Goal: Information Seeking & Learning: Learn about a topic

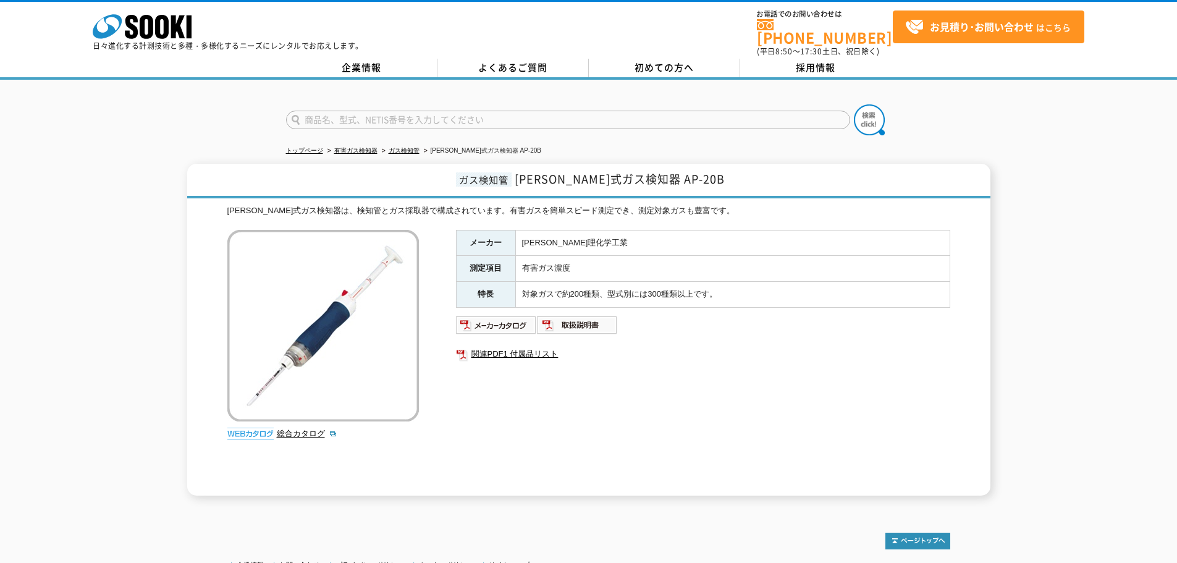
click at [308, 291] on img at bounding box center [323, 326] width 192 height 192
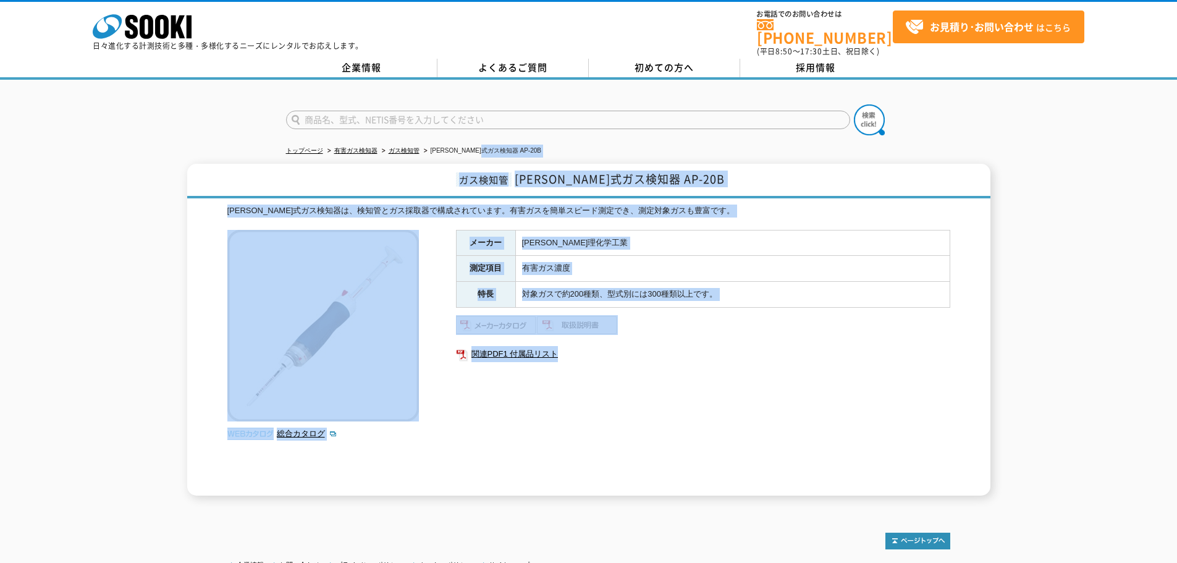
drag, startPoint x: 735, startPoint y: 381, endPoint x: 494, endPoint y: 145, distance: 337.3
click at [495, 143] on div "トップページ 有害ガス検知器 ガス検知管 [PERSON_NAME]式ガス検知器 AP-20B ガス検知管 [PERSON_NAME]式ガス検知器 AP-20…" at bounding box center [588, 294] width 1177 height 428
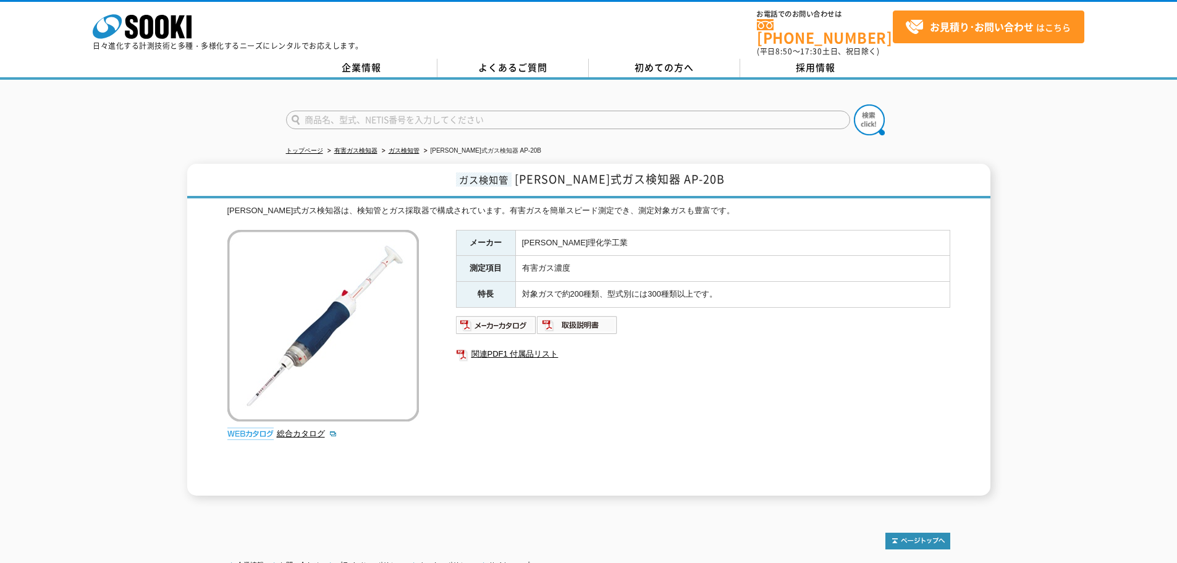
click at [494, 145] on li "[PERSON_NAME]式ガス検知器 AP-20B" at bounding box center [481, 151] width 120 height 13
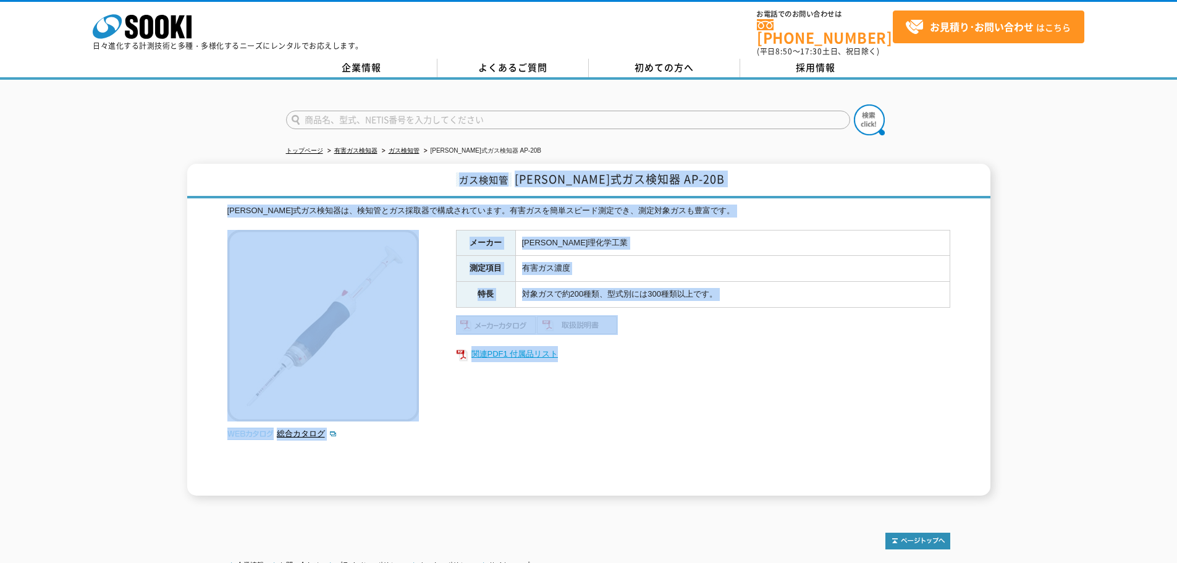
drag, startPoint x: 480, startPoint y: 171, endPoint x: 688, endPoint y: 350, distance: 274.7
click at [688, 350] on div "ガス検知管 [PERSON_NAME]式ガス検知器 AP-20B [PERSON_NAME]式ガス検知器は、検知管とガス採取器で構成されています。有害ガスを簡…" at bounding box center [588, 330] width 803 height 332
click at [688, 350] on link "関連PDF1 付属品リスト" at bounding box center [703, 354] width 494 height 16
click at [549, 256] on td "有害ガス濃度" at bounding box center [732, 269] width 434 height 26
drag, startPoint x: 452, startPoint y: 168, endPoint x: 704, endPoint y: 358, distance: 315.5
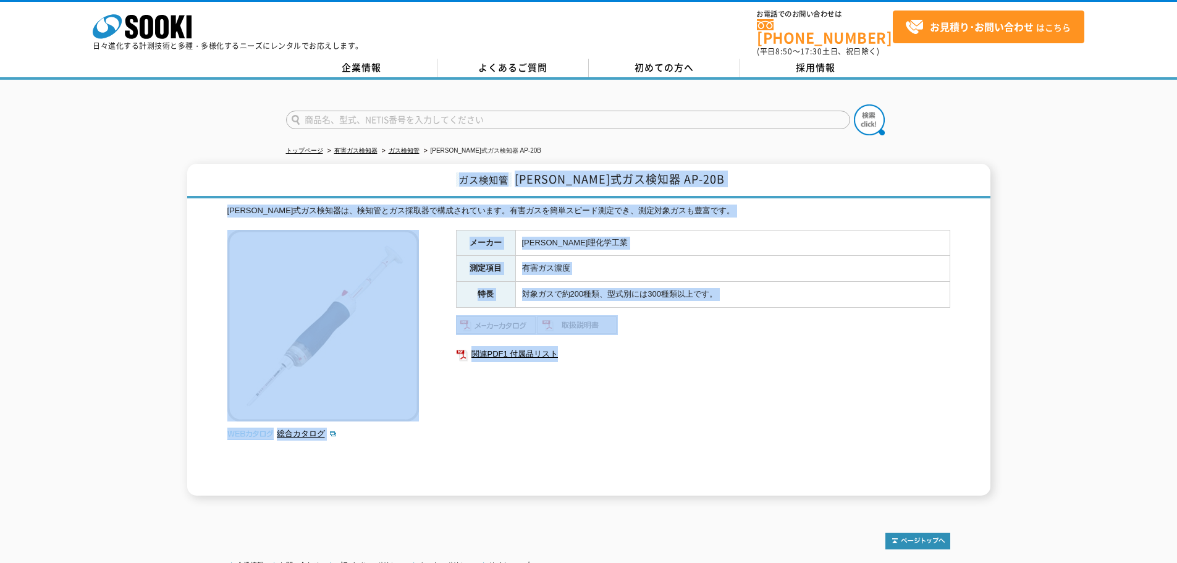
click at [703, 357] on div "ガス検知管 [PERSON_NAME]式ガス検知器 AP-20B [PERSON_NAME]式ガス検知器は、検知管とガス採取器で構成されています。有害ガスを簡…" at bounding box center [588, 330] width 803 height 332
click at [704, 358] on ul "関連PDF1 付属品リスト" at bounding box center [703, 354] width 494 height 28
drag, startPoint x: 672, startPoint y: 358, endPoint x: 474, endPoint y: 187, distance: 261.9
click at [474, 187] on div "ガス検知管 [PERSON_NAME]式ガス検知器 AP-20B [PERSON_NAME]式ガス検知器は、検知管とガス採取器で構成されています。有害ガスを簡…" at bounding box center [588, 330] width 803 height 332
click at [474, 187] on h1 "ガス検知管 [PERSON_NAME]式ガス検知器 AP-20B" at bounding box center [588, 181] width 803 height 35
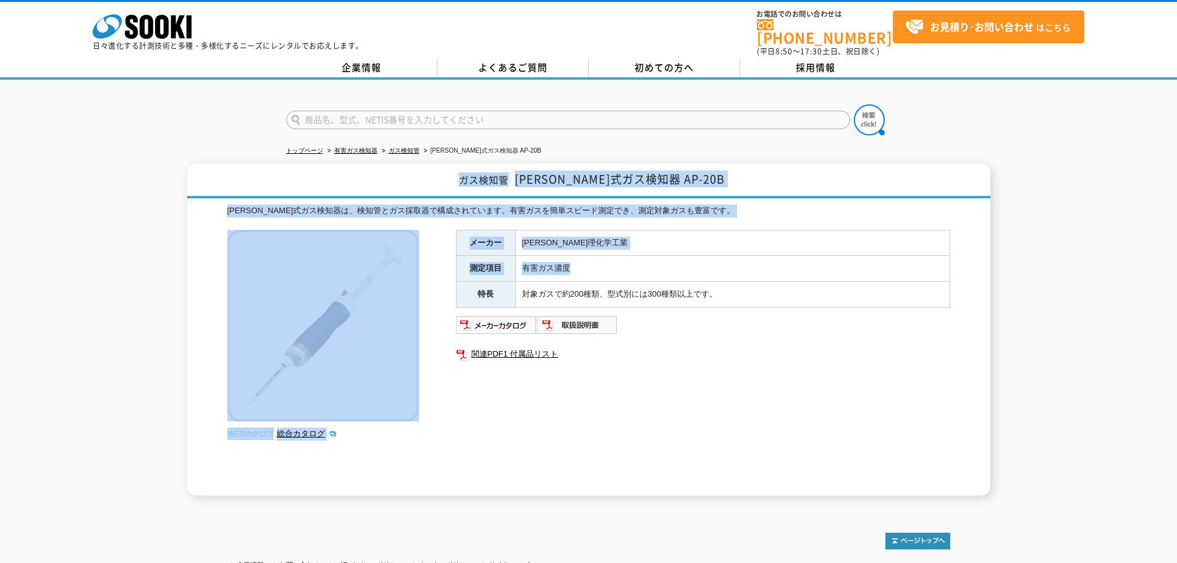
drag, startPoint x: 497, startPoint y: 200, endPoint x: 715, endPoint y: 371, distance: 277.7
click at [688, 347] on div "ガス検知管 [PERSON_NAME]式ガス検知器 AP-20B [PERSON_NAME]式ガス検知器は、検知管とガス採取器で構成されています。有害ガスを簡…" at bounding box center [588, 330] width 803 height 332
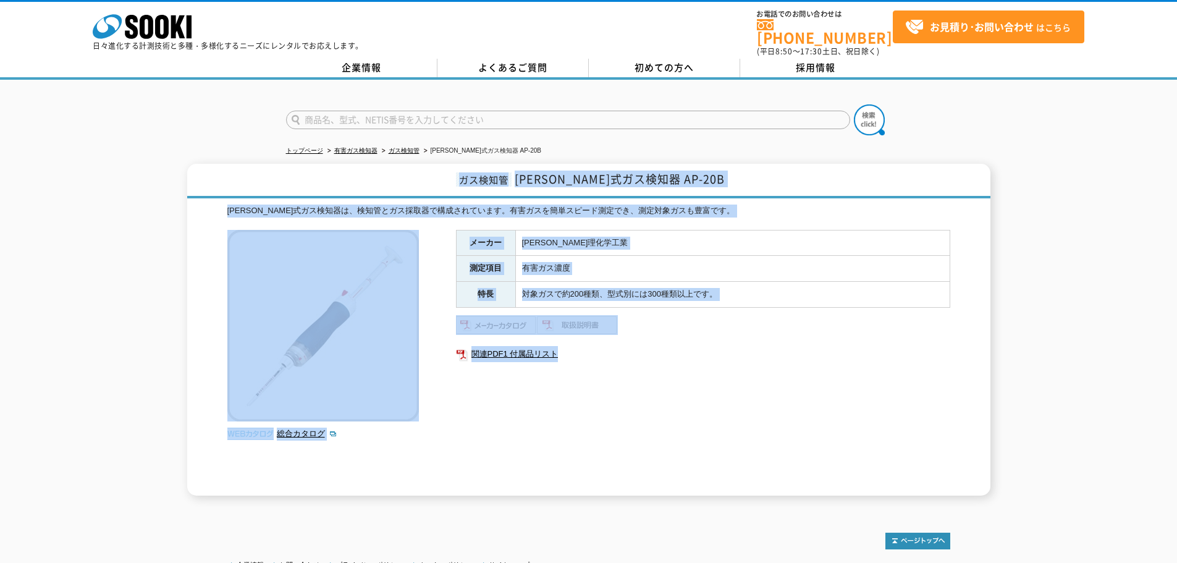
click at [715, 371] on div "メーカー [PERSON_NAME]理化学工業 測定項目 有害ガス濃度 特長 対象ガスで約200種類、型式別には300種類以上です。 関連PDF1 付属品リスト" at bounding box center [703, 363] width 494 height 266
drag, startPoint x: 419, startPoint y: 229, endPoint x: 376, endPoint y: 179, distance: 65.3
click at [376, 179] on div "ガス検知管 [PERSON_NAME]式ガス検知器 AP-20B [PERSON_NAME]式ガス検知器は、検知管とガス採取器で構成されています。有害ガスを簡…" at bounding box center [588, 330] width 803 height 332
click at [377, 177] on h1 "ガス検知管 [PERSON_NAME]式ガス検知器 AP-20B" at bounding box center [588, 181] width 803 height 35
click at [722, 355] on ul "関連PDF1 付属品リスト" at bounding box center [703, 354] width 494 height 28
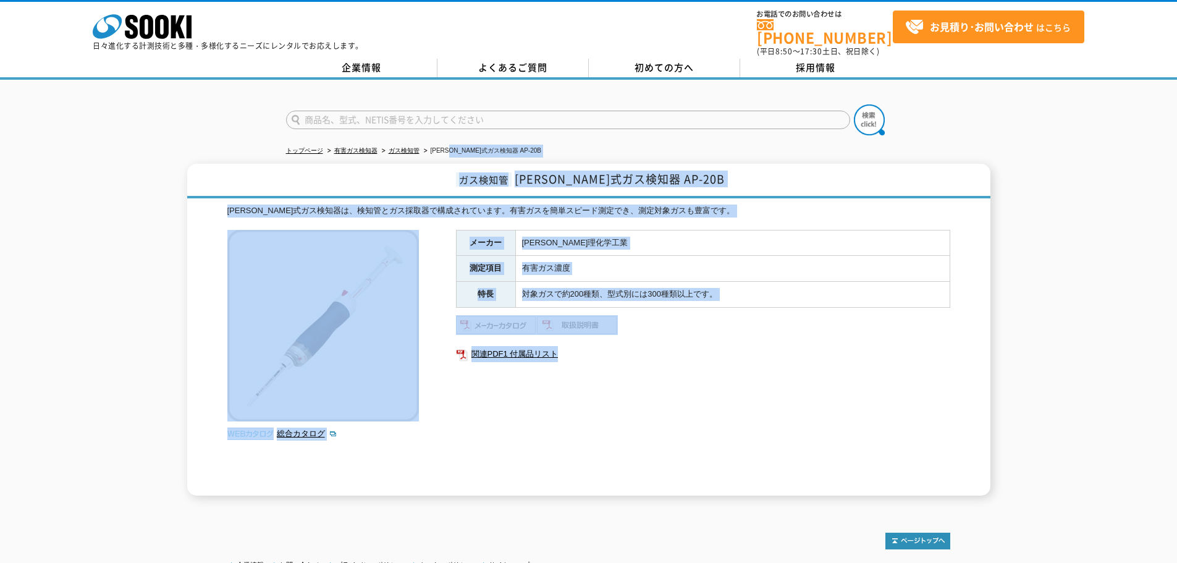
drag, startPoint x: 463, startPoint y: 143, endPoint x: 702, endPoint y: 382, distance: 337.3
click at [702, 382] on div "トップページ 有害ガス検知器 ガス検知管 [PERSON_NAME]式ガス検知器 AP-20B ガス検知管 [PERSON_NAME]式ガス検知器 AP-20…" at bounding box center [588, 294] width 1177 height 428
click at [702, 382] on div "メーカー [PERSON_NAME]理化学工業 測定項目 有害ガス濃度 特長 対象ガスで約200種類、型式別には300種類以上です。 関連PDF1 付属品リスト" at bounding box center [703, 363] width 494 height 266
drag, startPoint x: 659, startPoint y: 354, endPoint x: 473, endPoint y: 166, distance: 265.2
click at [473, 166] on div "ガス検知管 [PERSON_NAME]式ガス検知器 AP-20B [PERSON_NAME]式ガス検知器は、検知管とガス採取器で構成されています。有害ガスを簡…" at bounding box center [588, 330] width 803 height 332
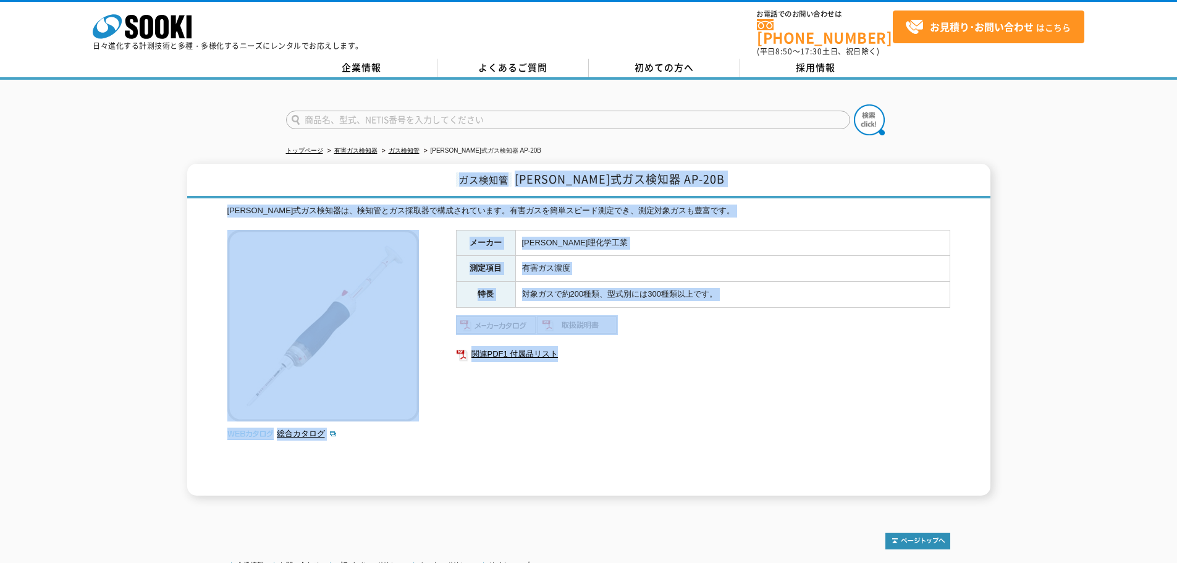
click at [473, 166] on h1 "ガス検知管 [PERSON_NAME]式ガス検知器 AP-20B" at bounding box center [588, 181] width 803 height 35
drag, startPoint x: 473, startPoint y: 166, endPoint x: 856, endPoint y: 462, distance: 484.4
click at [796, 432] on div "ガス検知管 [PERSON_NAME]式ガス検知器 AP-20B [PERSON_NAME]式ガス検知器は、検知管とガス採取器で構成されています。有害ガスを簡…" at bounding box center [588, 330] width 803 height 332
click at [859, 465] on div "メーカー [PERSON_NAME]理化学工業 測定項目 有害ガス濃度 特長 対象ガスで約200種類、型式別には300種類以上です。 関連PDF1 付属品リスト" at bounding box center [703, 363] width 494 height 266
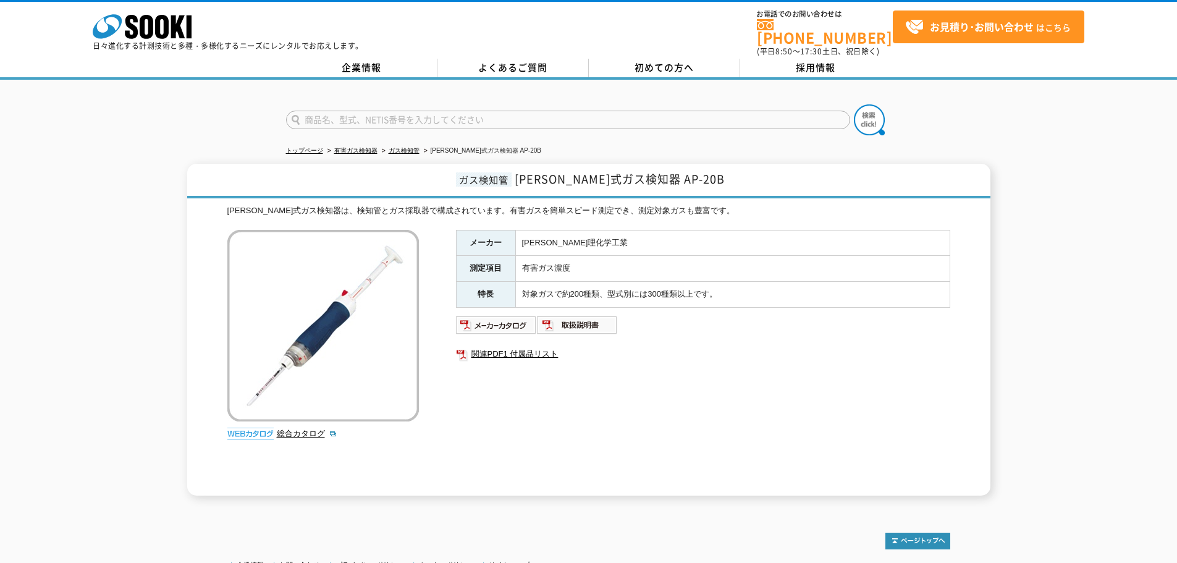
click at [798, 215] on div "[PERSON_NAME]式ガス検知器は、検知管とガス採取器で構成されています。有害ガスを簡単スピード測定でき、測定対象ガスも豊富です。 総合カタログ メーカ…" at bounding box center [588, 349] width 723 height 291
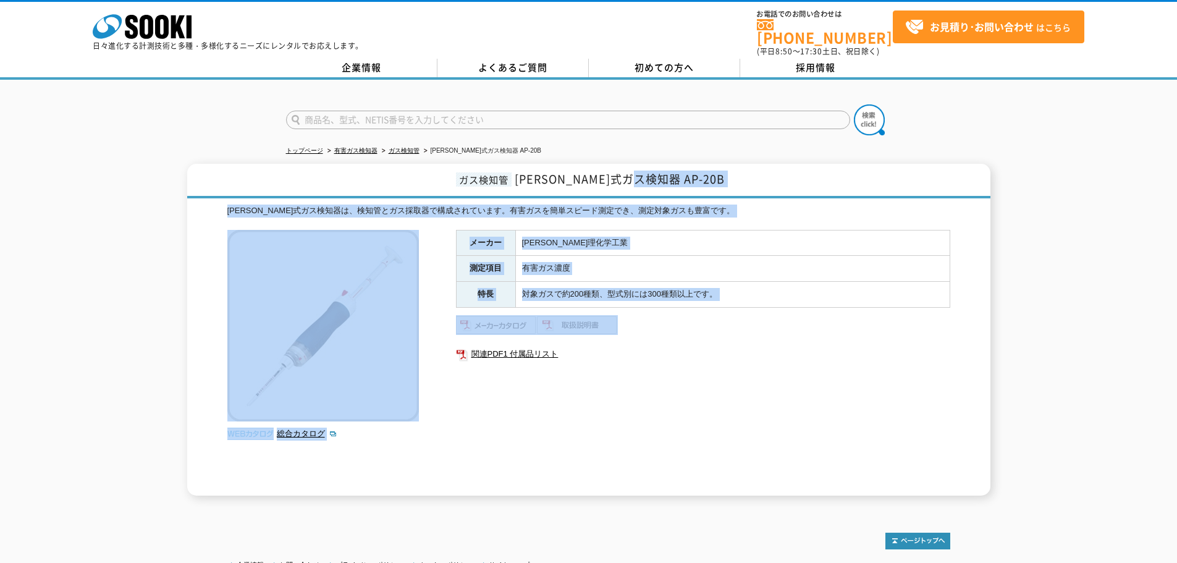
drag, startPoint x: 792, startPoint y: 184, endPoint x: 792, endPoint y: 317, distance: 132.8
click at [792, 316] on div "ガス検知管 [PERSON_NAME]式ガス検知器 AP-20B [PERSON_NAME]式ガス検知器は、検知管とガス採取器で構成されています。有害ガスを簡…" at bounding box center [588, 330] width 803 height 332
click at [792, 317] on ul at bounding box center [703, 325] width 494 height 20
drag, startPoint x: 767, startPoint y: 311, endPoint x: 471, endPoint y: 180, distance: 323.9
click at [471, 180] on div "ガス検知管 [PERSON_NAME]式ガス検知器 AP-20B [PERSON_NAME]式ガス検知器は、検知管とガス採取器で構成されています。有害ガスを簡…" at bounding box center [588, 330] width 803 height 332
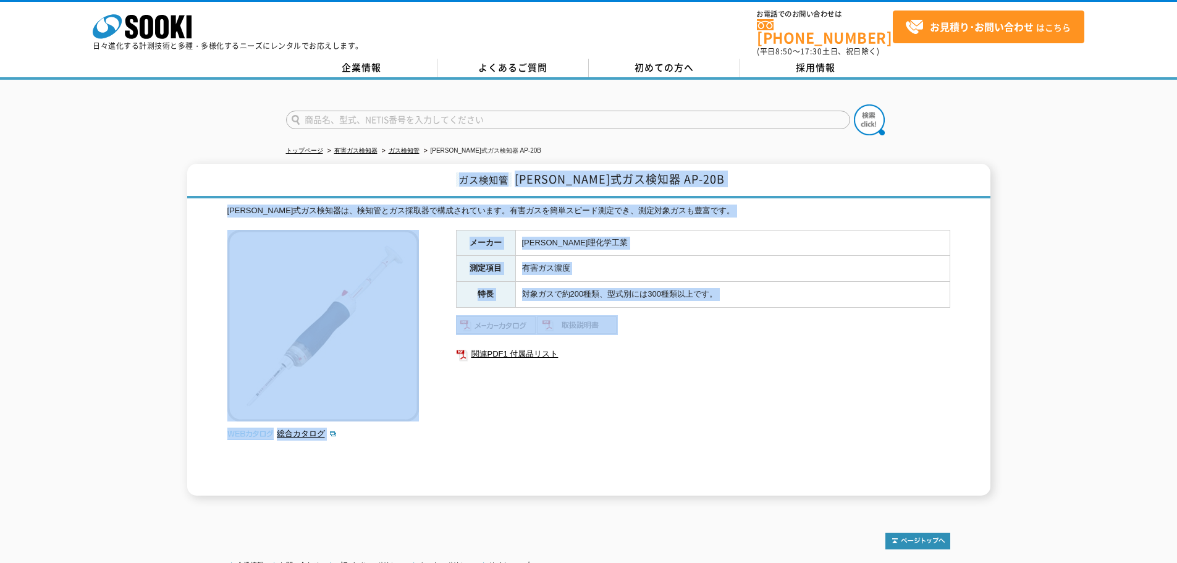
click at [471, 180] on h1 "ガス検知管 [PERSON_NAME]式ガス検知器 AP-20B" at bounding box center [588, 181] width 803 height 35
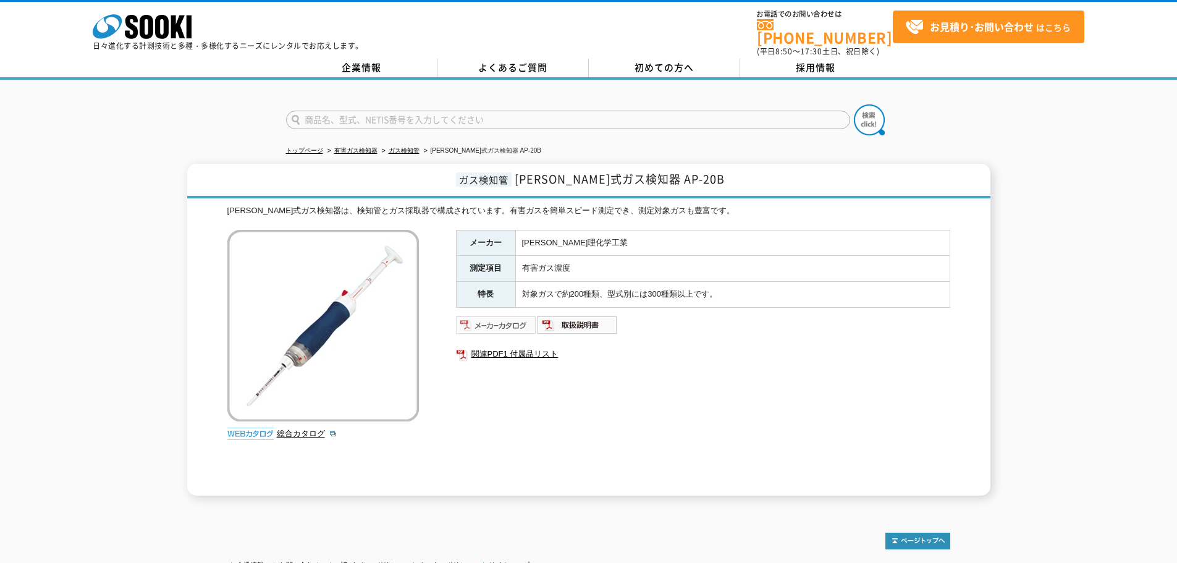
click at [510, 317] on img at bounding box center [496, 325] width 81 height 20
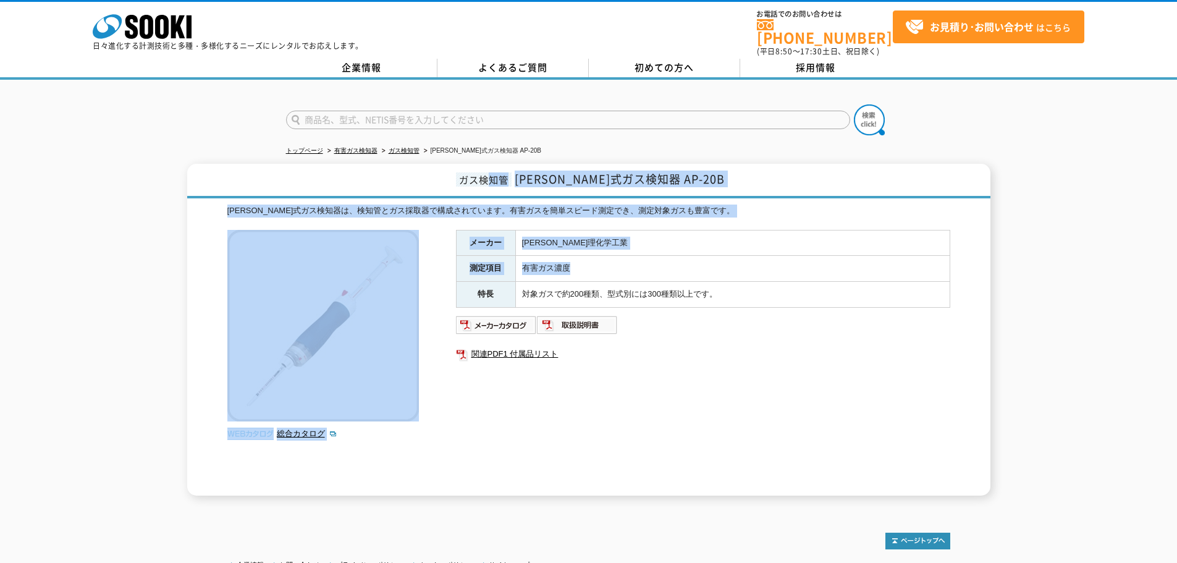
drag, startPoint x: 524, startPoint y: 169, endPoint x: 683, endPoint y: 335, distance: 229.8
click at [665, 317] on div "ガス検知管 [PERSON_NAME]式ガス検知器 AP-20B [PERSON_NAME]式ガス検知器は、検知管とガス採取器で構成されています。有害ガスを簡…" at bounding box center [588, 330] width 803 height 332
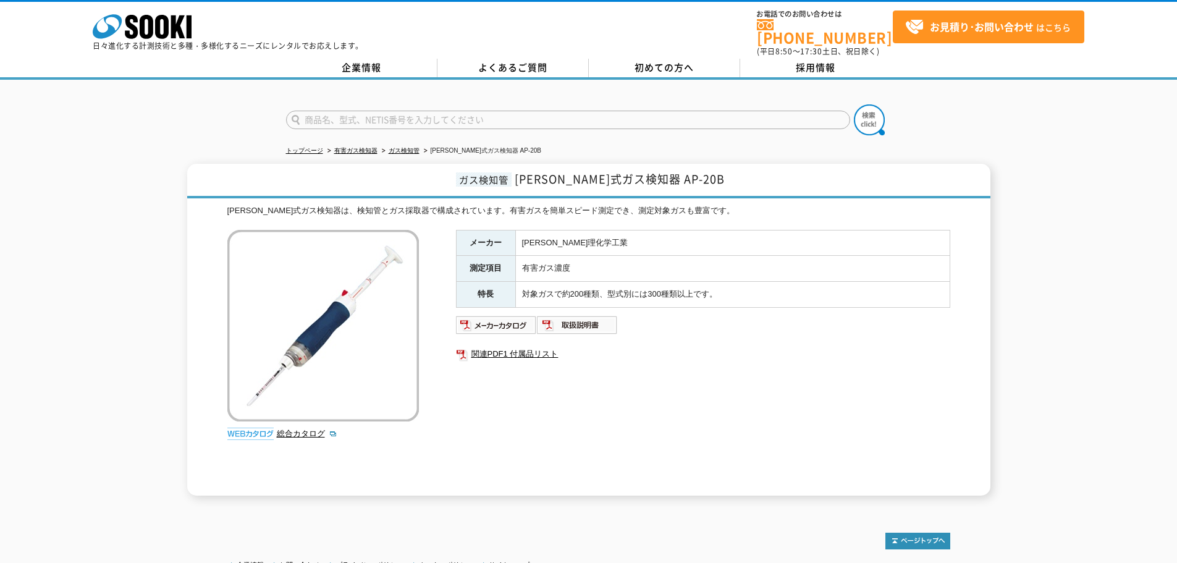
click at [683, 340] on ul "関連PDF1 付属品リスト" at bounding box center [703, 354] width 494 height 28
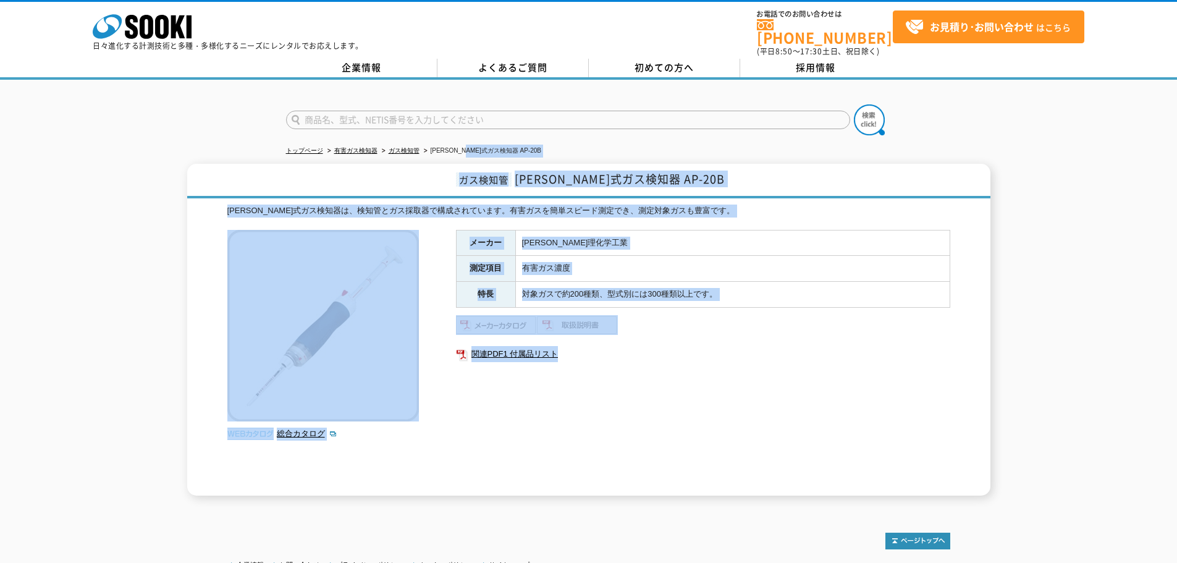
drag, startPoint x: 539, startPoint y: 190, endPoint x: 469, endPoint y: 145, distance: 83.6
click at [470, 145] on div "トップページ 有害ガス検知器 ガス検知管 [PERSON_NAME]式ガス検知器 AP-20B ガス検知管 [PERSON_NAME]式ガス検知器 AP-20…" at bounding box center [588, 294] width 1177 height 428
click at [467, 152] on ul "トップページ 有害ガス検知器 ガス検知管 [PERSON_NAME]式ガス検知器 AP-20B" at bounding box center [588, 150] width 605 height 25
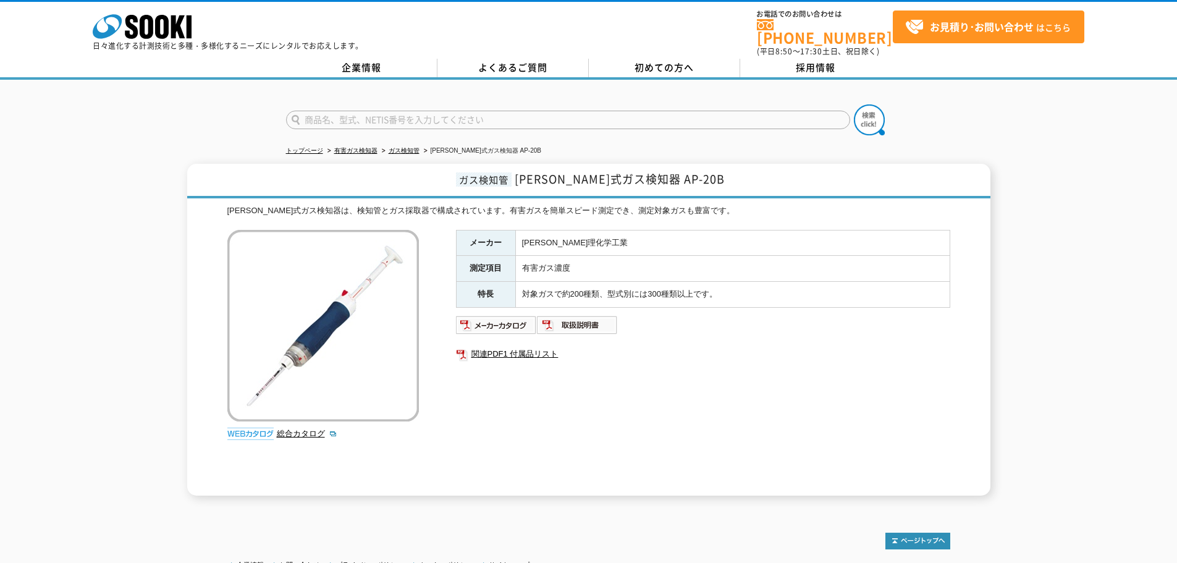
click at [1052, 188] on div "ガス検知管 [PERSON_NAME]式ガス検知器 AP-20B [PERSON_NAME]式ガス検知器は、検知管とガス採取器で構成されています。有害ガスを簡…" at bounding box center [588, 330] width 1177 height 332
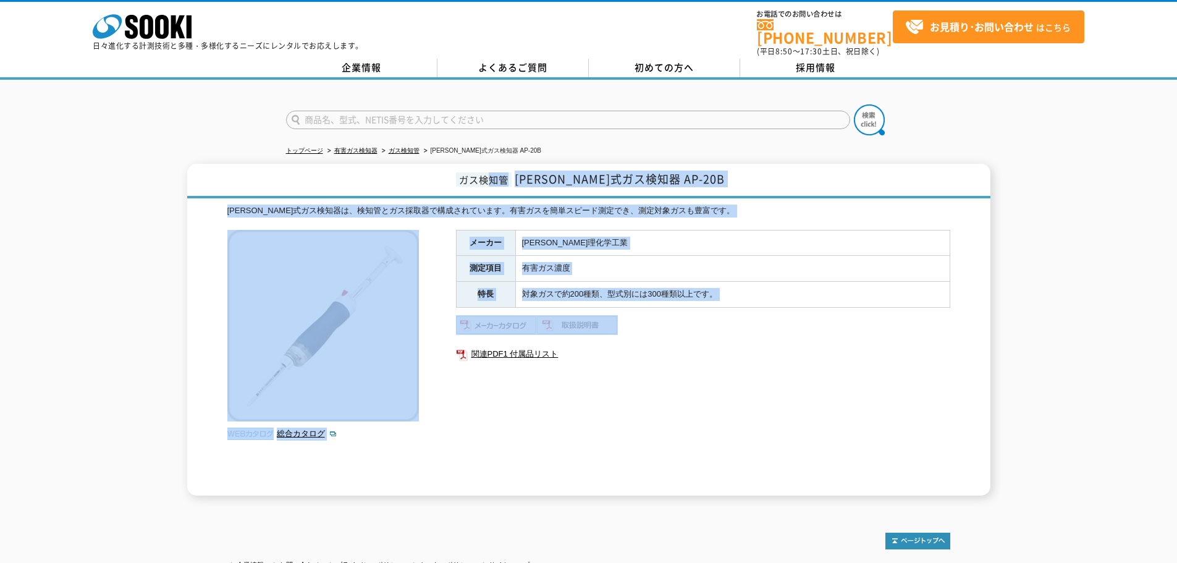
drag, startPoint x: 521, startPoint y: 164, endPoint x: 740, endPoint y: 377, distance: 304.9
click at [715, 359] on div "ガス検知管 [PERSON_NAME]式ガス検知器 AP-20B [PERSON_NAME]式ガス検知器は、検知管とガス採取器で構成されています。有害ガスを簡…" at bounding box center [588, 330] width 803 height 332
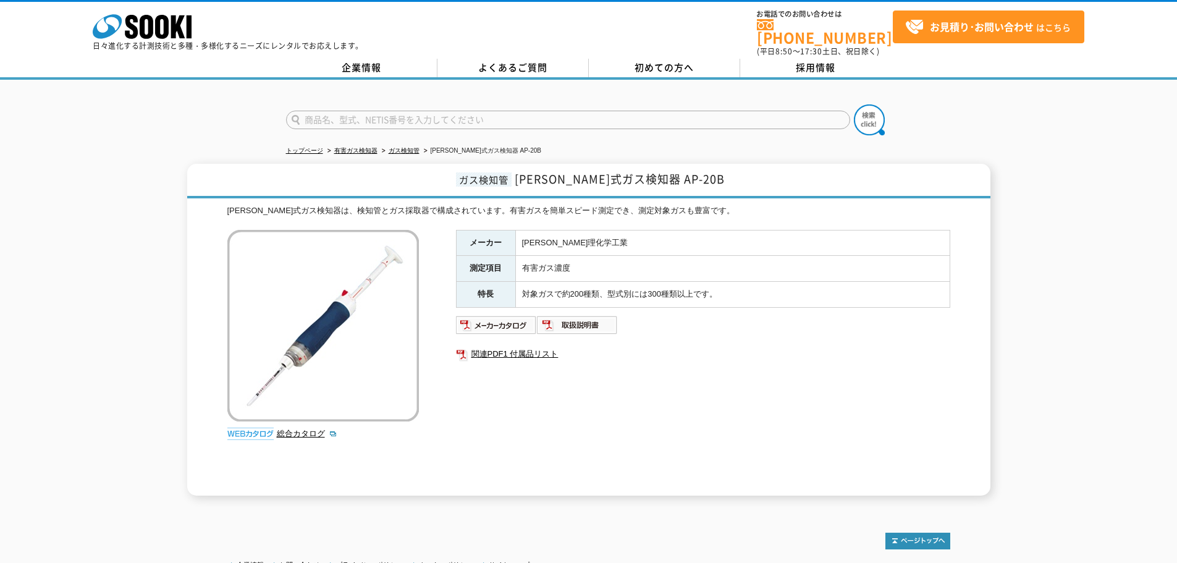
click at [468, 174] on h1 "ガス検知管 [PERSON_NAME]式ガス検知器 AP-20B" at bounding box center [588, 181] width 803 height 35
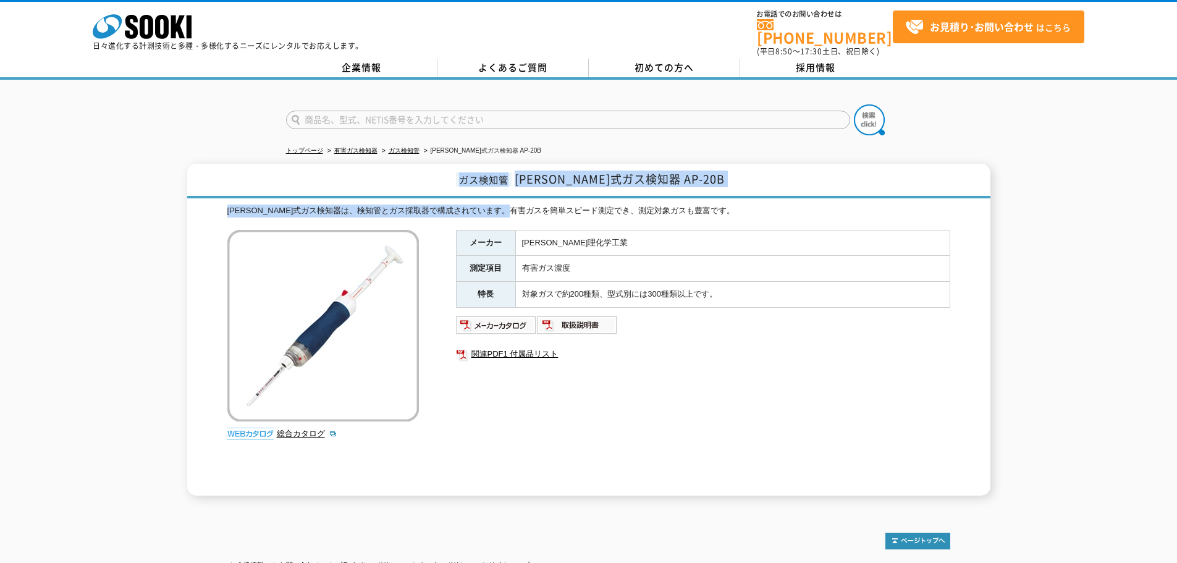
click at [780, 357] on div "ガス検知管 [PERSON_NAME]式ガス検知器 AP-20B [PERSON_NAME]式ガス検知器は、検知管とガス採取器で構成されています。有害ガスを簡…" at bounding box center [588, 330] width 803 height 332
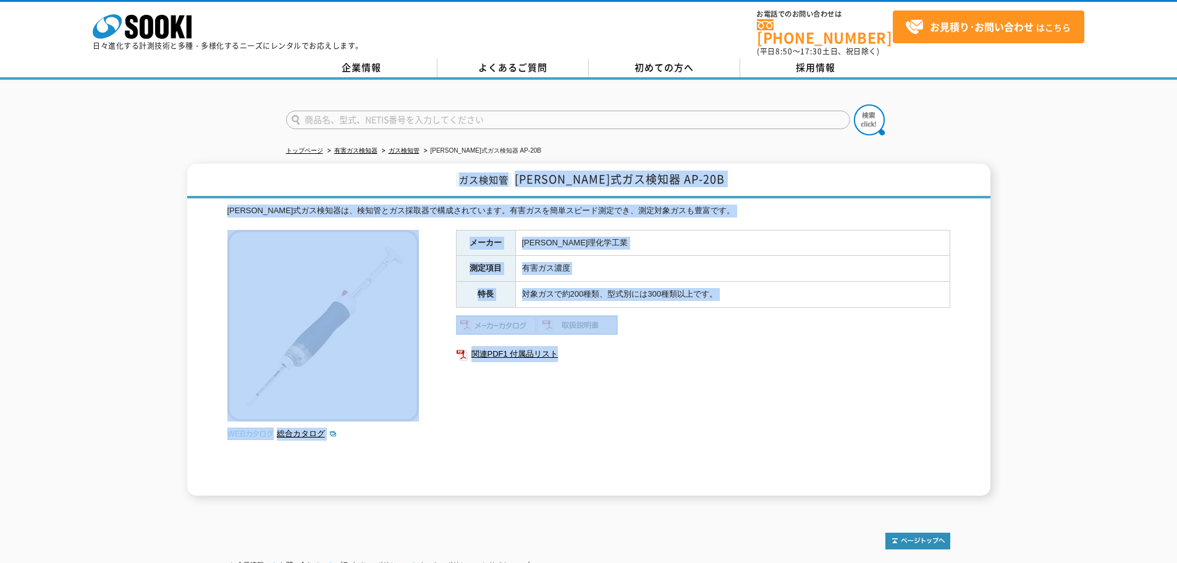
click at [789, 367] on div "メーカー [PERSON_NAME]理化学工業 測定項目 有害ガス濃度 特長 対象ガスで約200種類、型式別には300種類以上です。 関連PDF1 付属品リスト" at bounding box center [703, 363] width 494 height 266
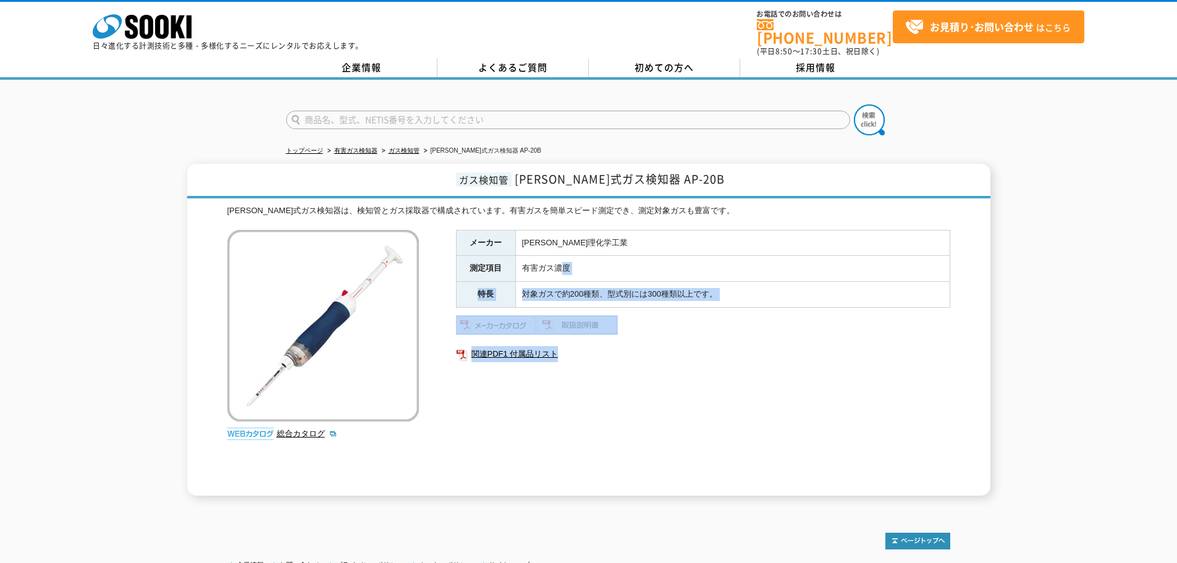
drag, startPoint x: 596, startPoint y: 286, endPoint x: 520, endPoint y: 224, distance: 97.5
click at [526, 236] on div "メーカー [PERSON_NAME]理化学工業 測定項目 有害ガス濃度 特長 対象ガスで約200種類、型式別には300種類以上です。 関連PDF1 付属品リスト" at bounding box center [703, 363] width 494 height 266
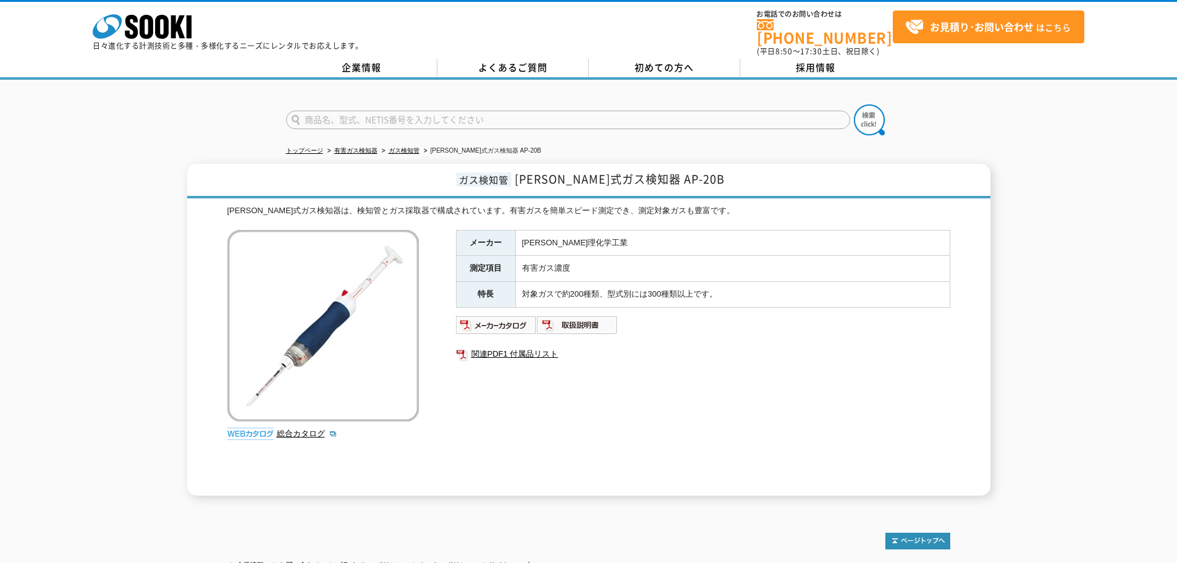
click at [486, 178] on h1 "ガス検知管 [PERSON_NAME]式ガス検知器 AP-20B" at bounding box center [588, 181] width 803 height 35
